Goal: Task Accomplishment & Management: Complete application form

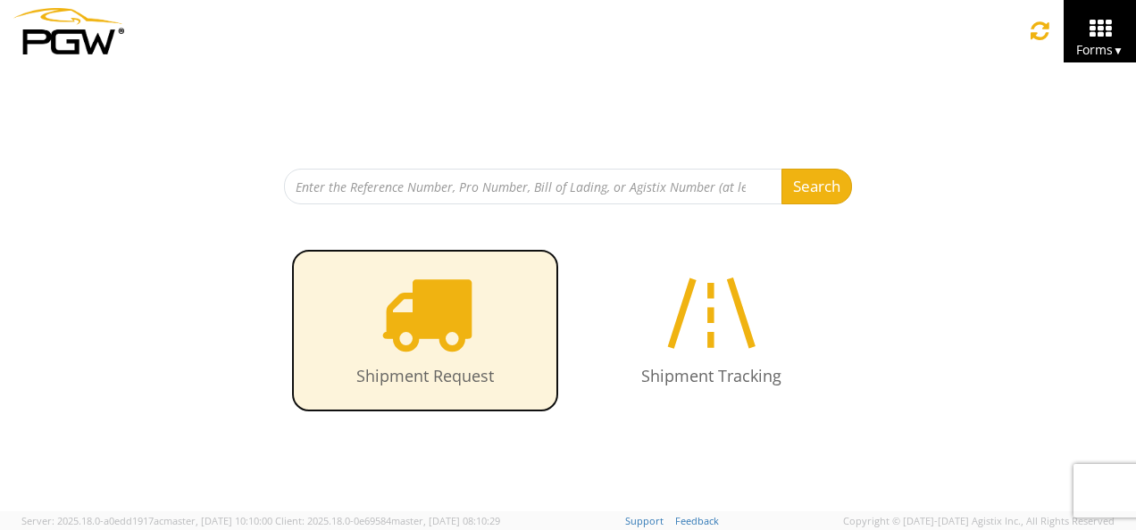
click at [431, 334] on icon at bounding box center [425, 313] width 92 height 92
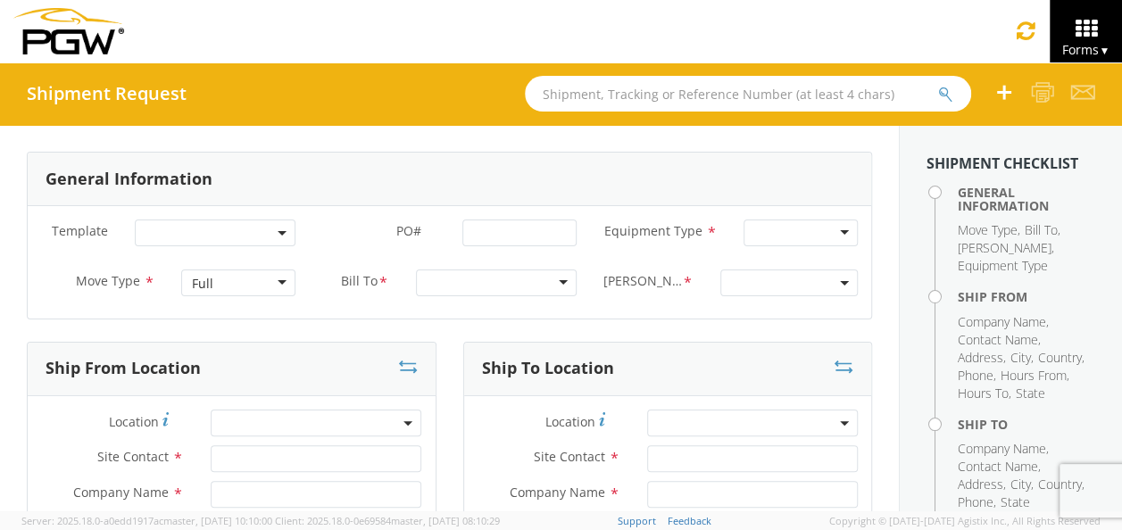
click at [278, 231] on b at bounding box center [282, 233] width 9 height 4
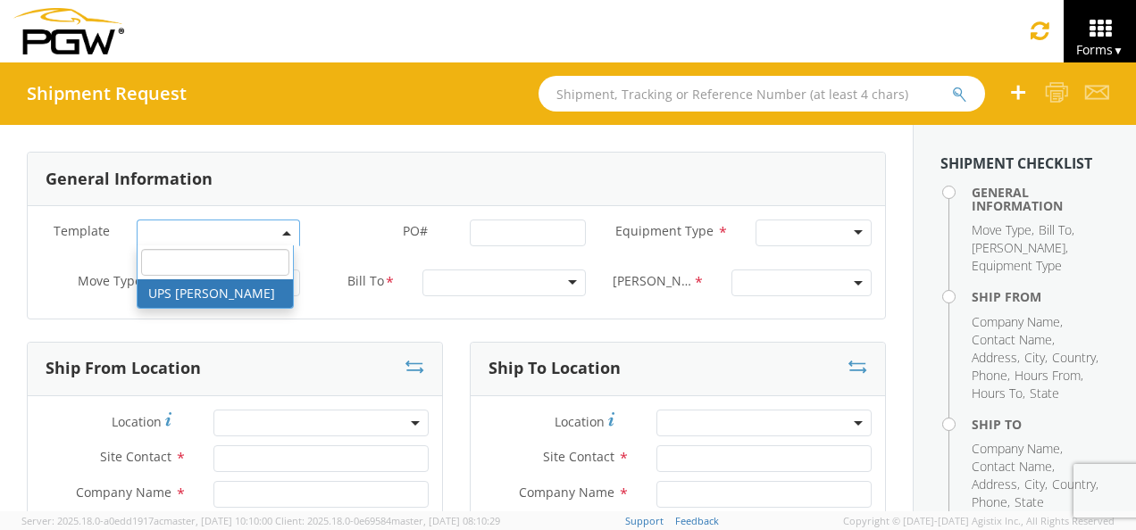
click at [204, 260] on input "search" at bounding box center [215, 262] width 149 height 27
select select "53890439"
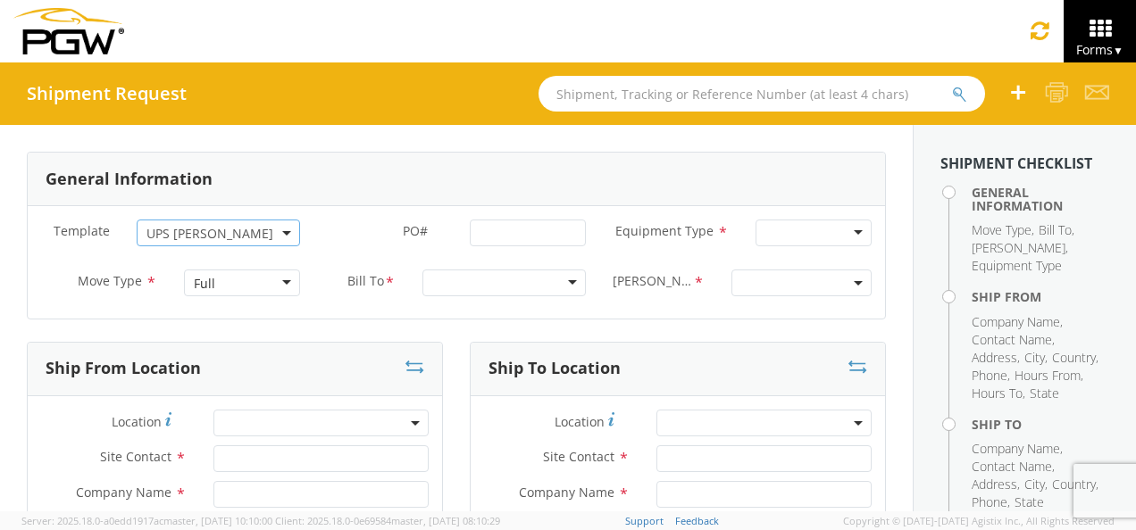
select select
type input "5452 Branch Manager"
type input "5452 - PGW autoglass - [GEOGRAPHIC_DATA]"
type input "[STREET_ADDRESS][PERSON_NAME]"
type input "Austin"
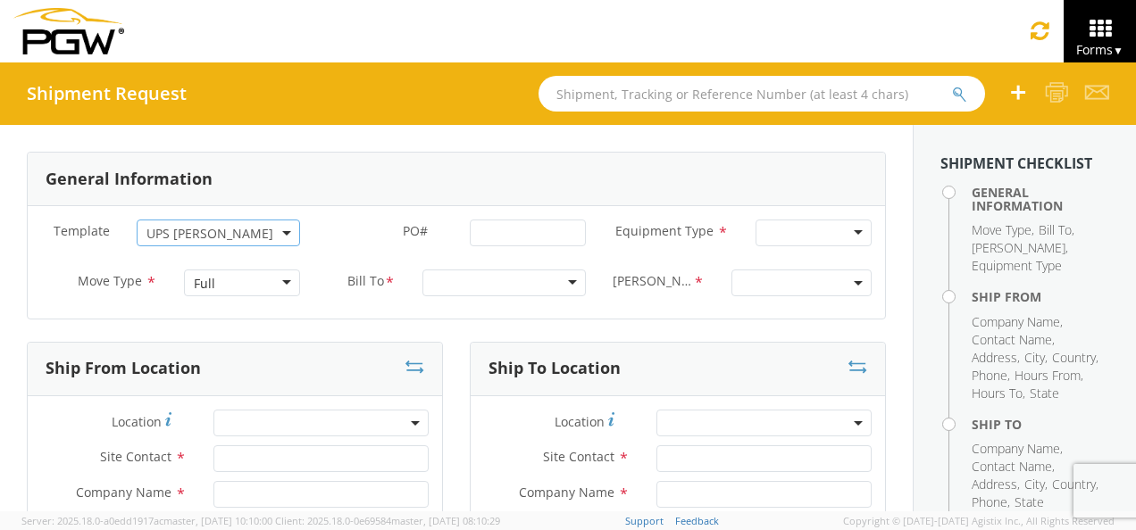
type input "78728"
type input "[EMAIL_ADDRESS][DOMAIN_NAME]"
type input "[PHONE_NUMBER]"
type input "1:40 PM"
type input "3:00 PM"
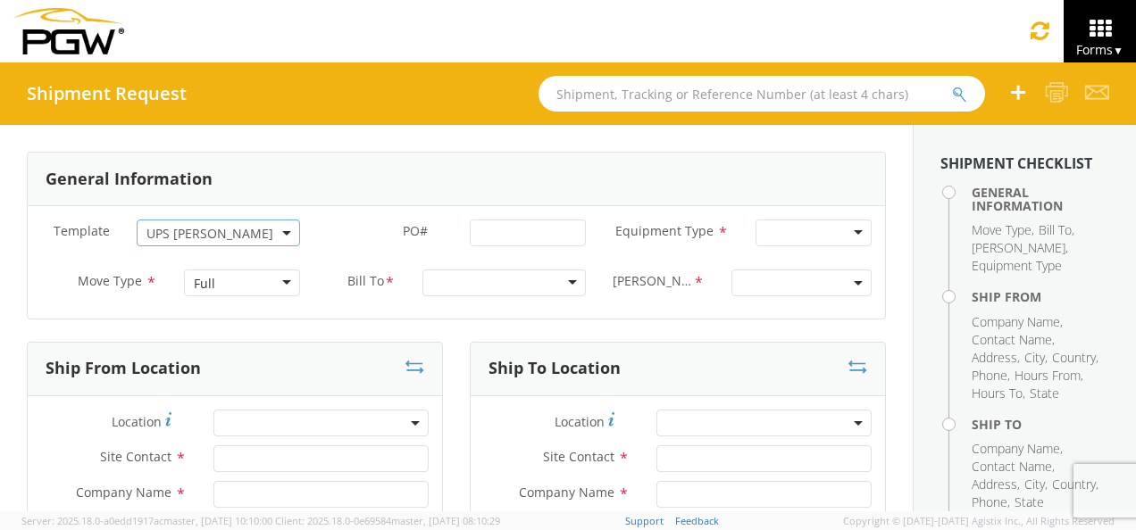
type input "5815 Branch Manager"
type input "PGW Autoglass-AMG McAllen 5815"
type input "[STREET_ADDRESS]"
type input "McAllen"
type input "78503"
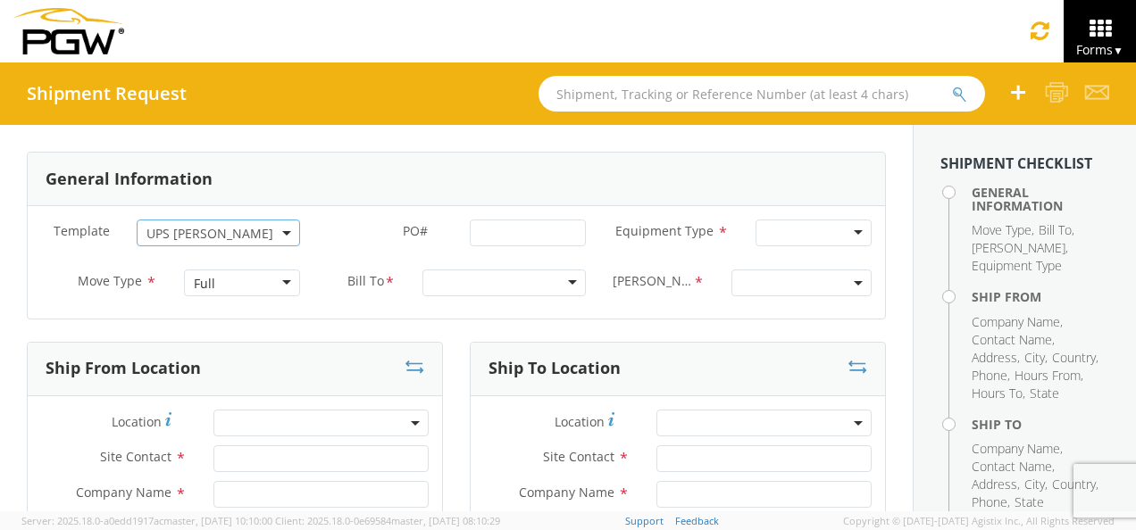
type input "[PHONE_NUMBER]"
type input "[PERSON_NAME]"
type input "[EMAIL_ADDRESS][DOMAIN_NAME]"
type input "5123397986"
type textarea "NO LTL Appt unless noted, ALL Truckload APPT Reqd. Contact [PERSON_NAME]. NO LT…"
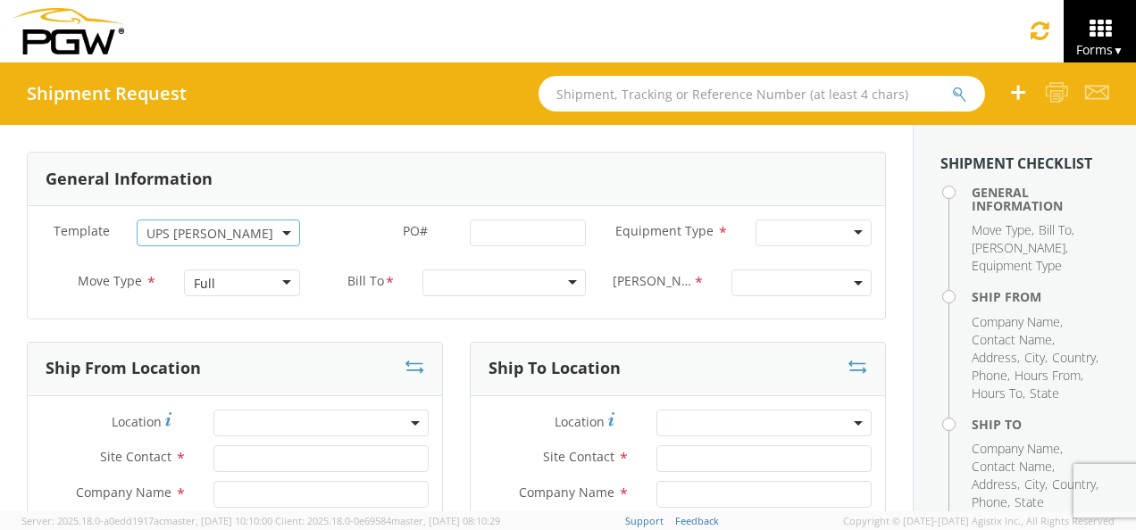
type input "4"
type input "1"
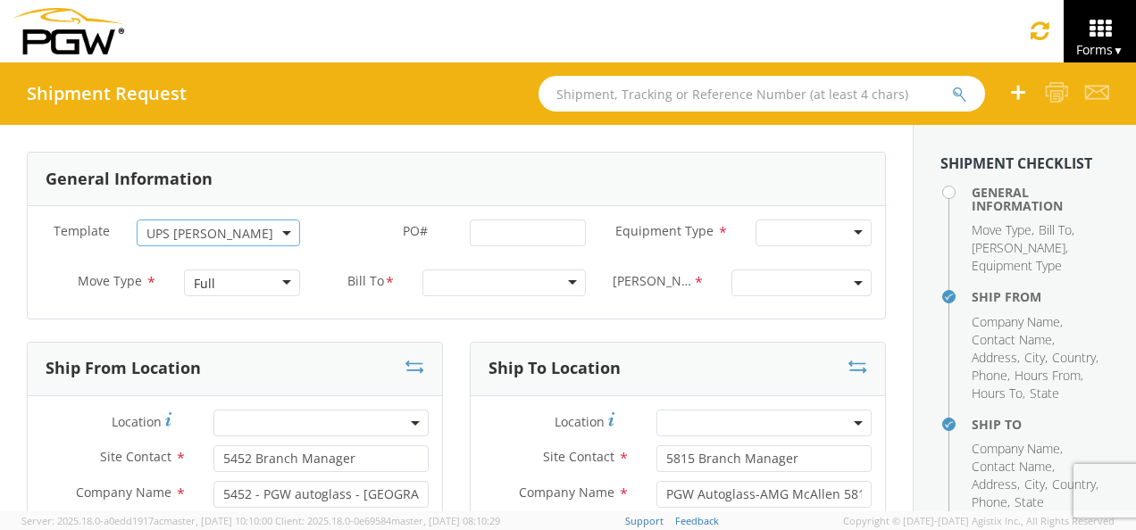
type input "7:00 AM"
type input "5:00 PM"
select select "28299"
select select "62936"
